Goal: Information Seeking & Learning: Learn about a topic

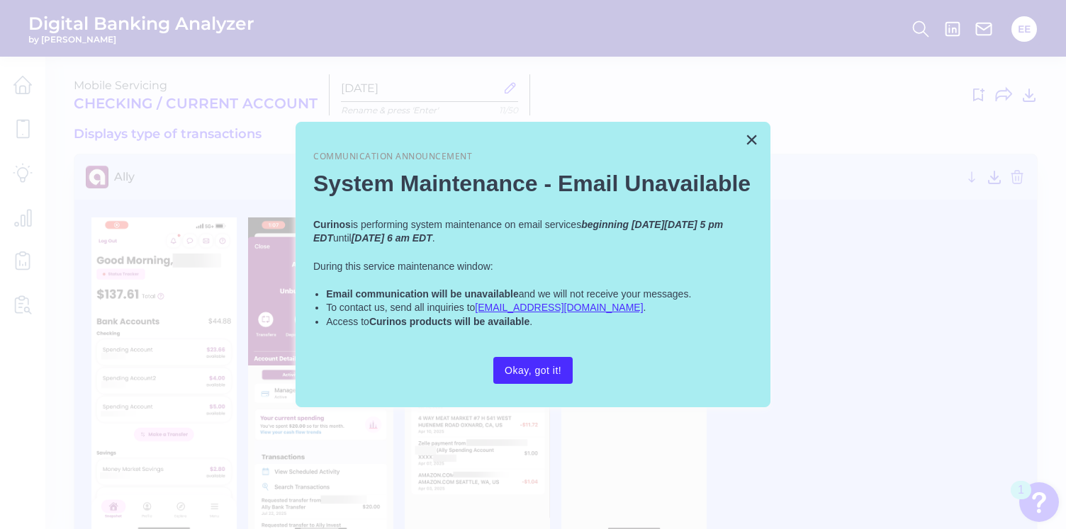
scroll to position [599, 0]
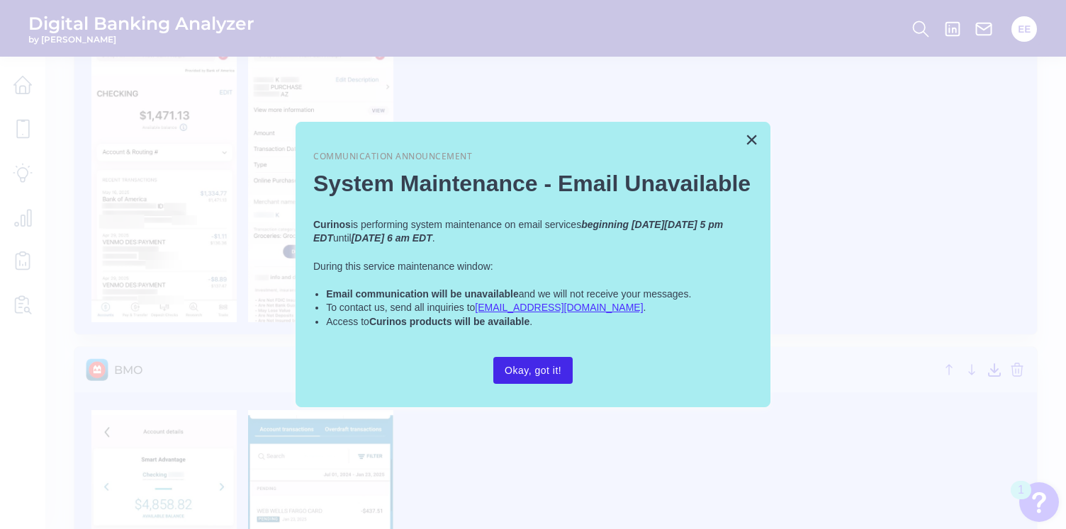
click at [548, 369] on button "Okay, got it!" at bounding box center [532, 370] width 79 height 27
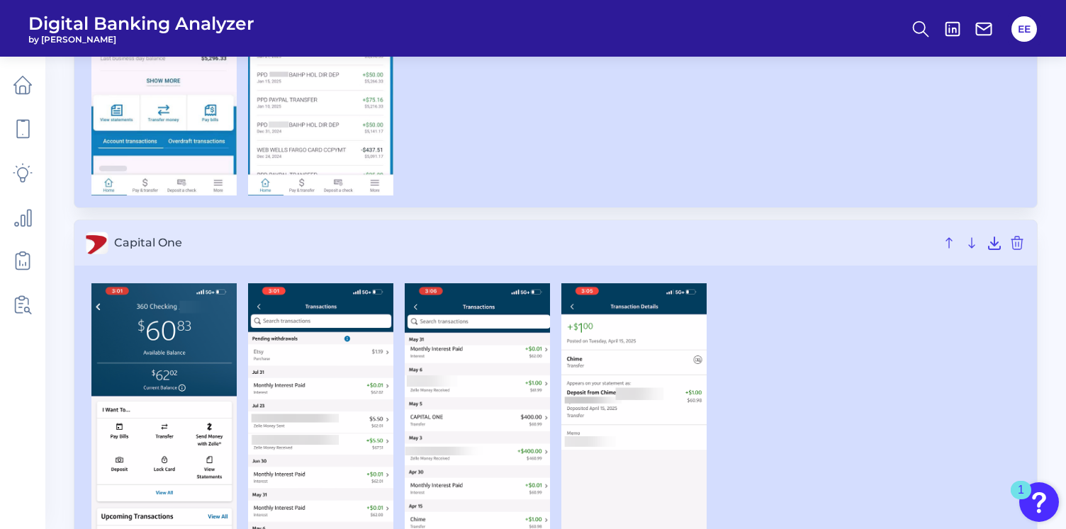
scroll to position [1228, 0]
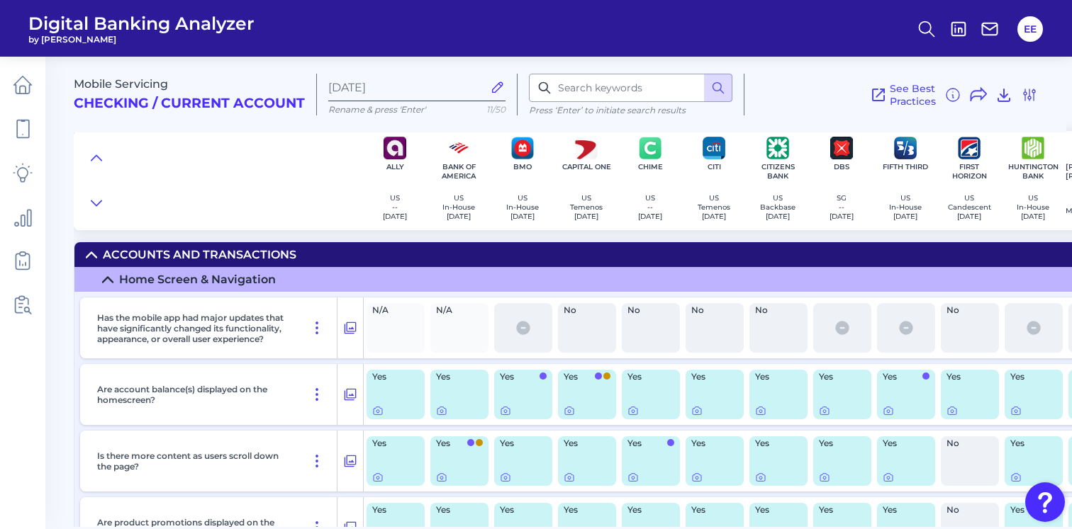
scroll to position [2876, 1]
